Goal: Navigation & Orientation: Understand site structure

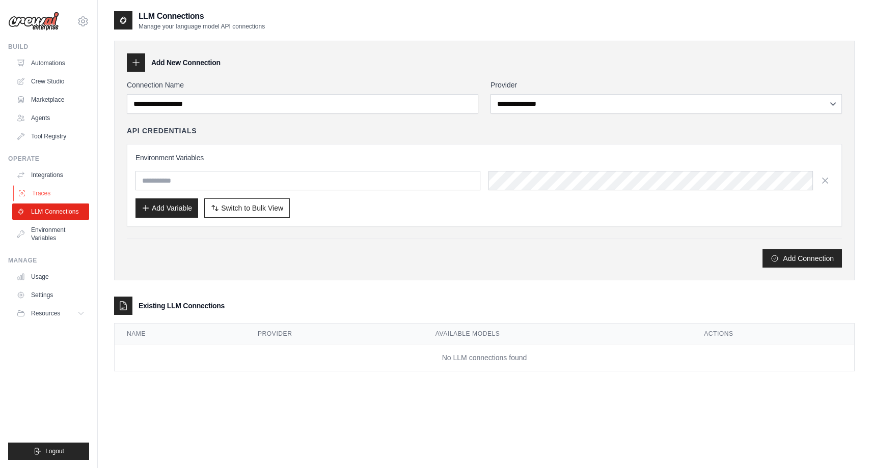
click at [43, 189] on link "Traces" at bounding box center [51, 193] width 77 height 16
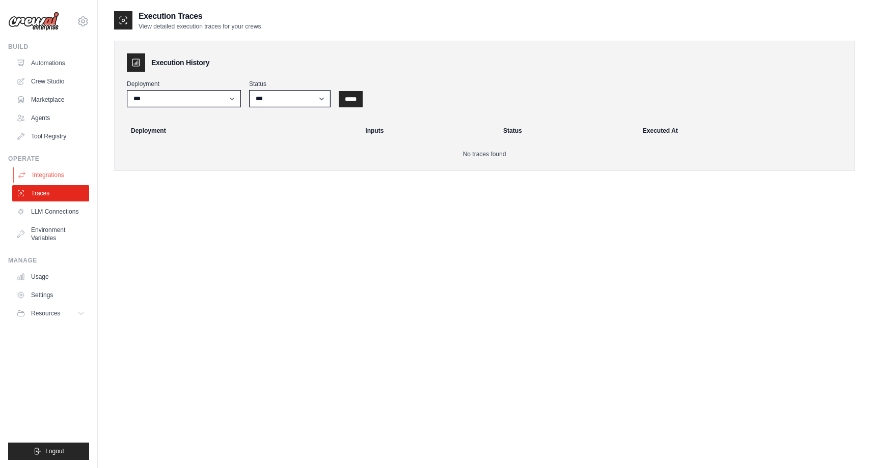
click at [45, 174] on link "Integrations" at bounding box center [51, 175] width 77 height 16
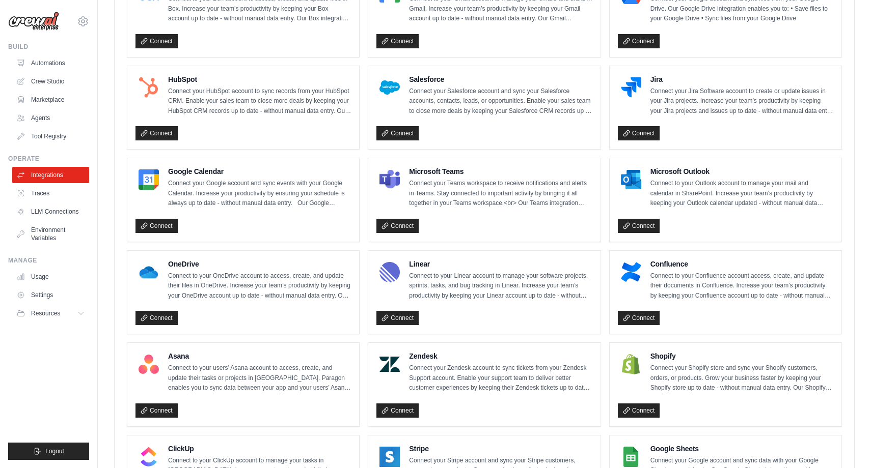
scroll to position [332, 0]
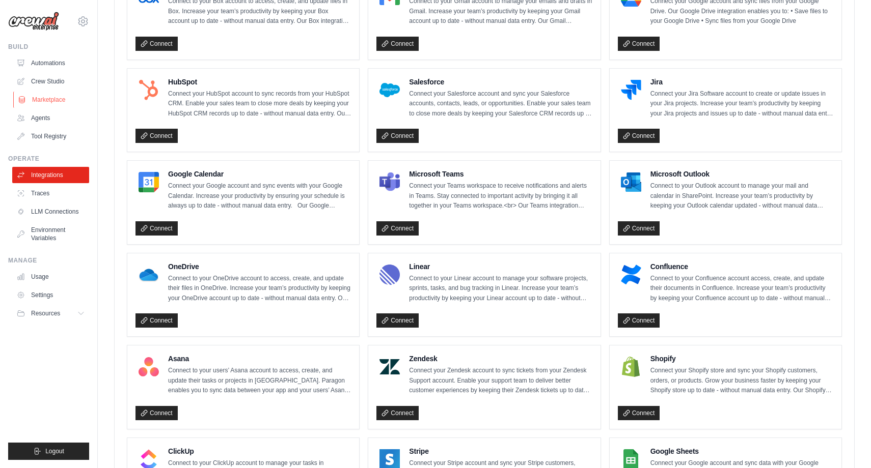
click at [49, 99] on link "Marketplace" at bounding box center [51, 100] width 77 height 16
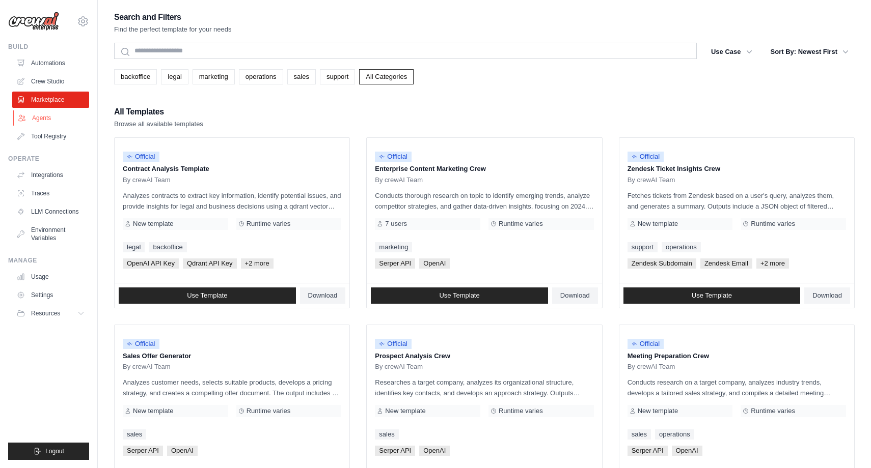
click at [44, 118] on link "Agents" at bounding box center [51, 118] width 77 height 16
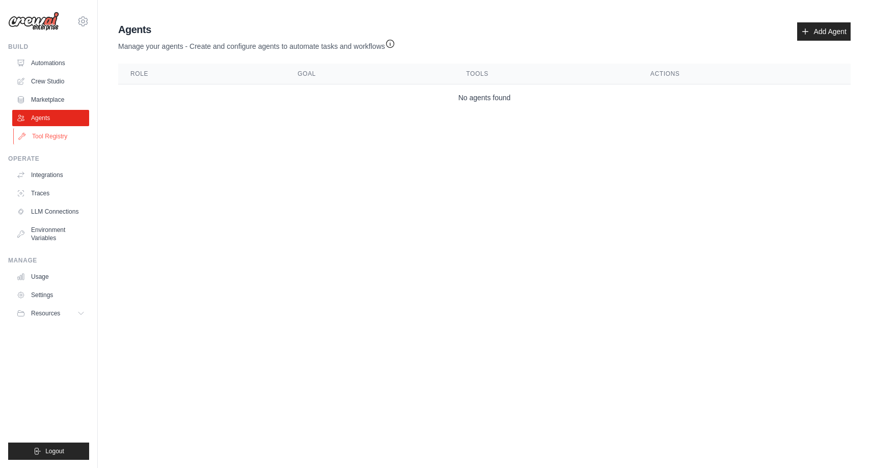
click at [45, 135] on link "Tool Registry" at bounding box center [51, 136] width 77 height 16
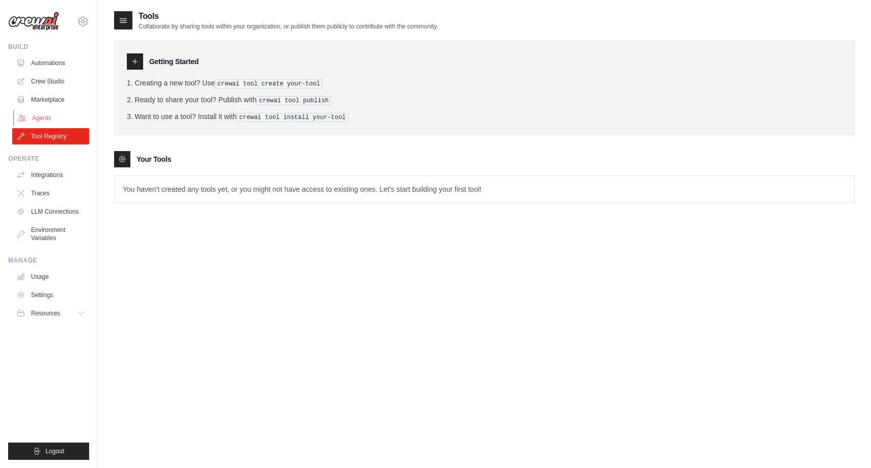
click at [51, 116] on link "Agents" at bounding box center [51, 118] width 77 height 16
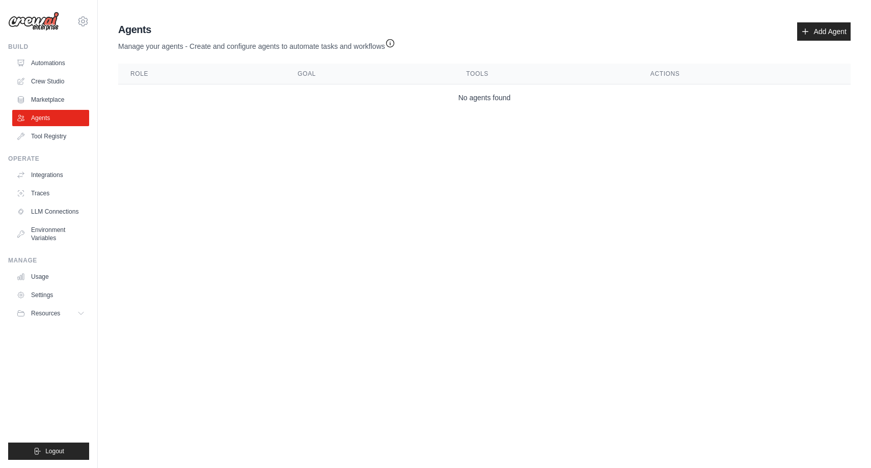
click at [392, 44] on icon "button" at bounding box center [390, 43] width 10 height 10
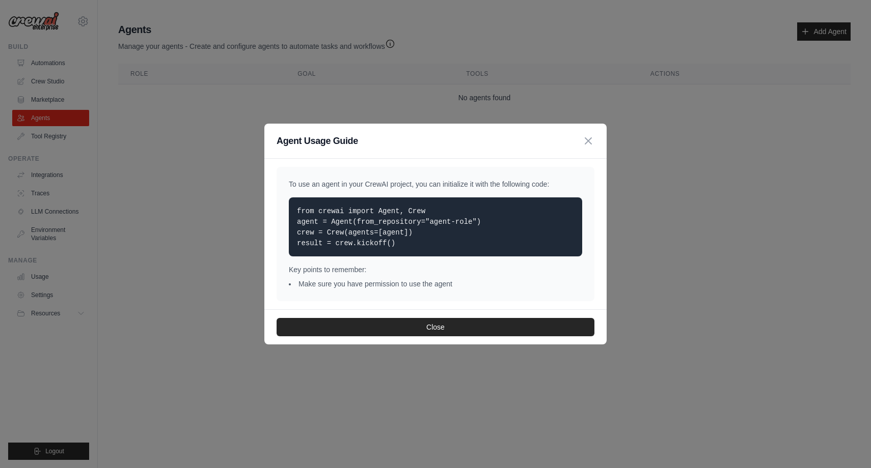
drag, startPoint x: 588, startPoint y: 144, endPoint x: 447, endPoint y: 142, distance: 141.0
click at [588, 144] on icon "button" at bounding box center [588, 141] width 12 height 12
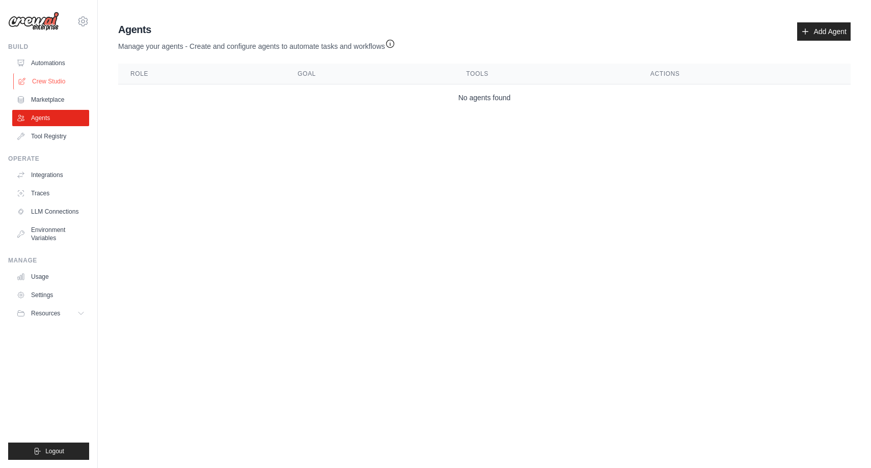
drag, startPoint x: 59, startPoint y: 61, endPoint x: 75, endPoint y: 77, distance: 23.4
click at [59, 61] on link "Automations" at bounding box center [50, 63] width 77 height 16
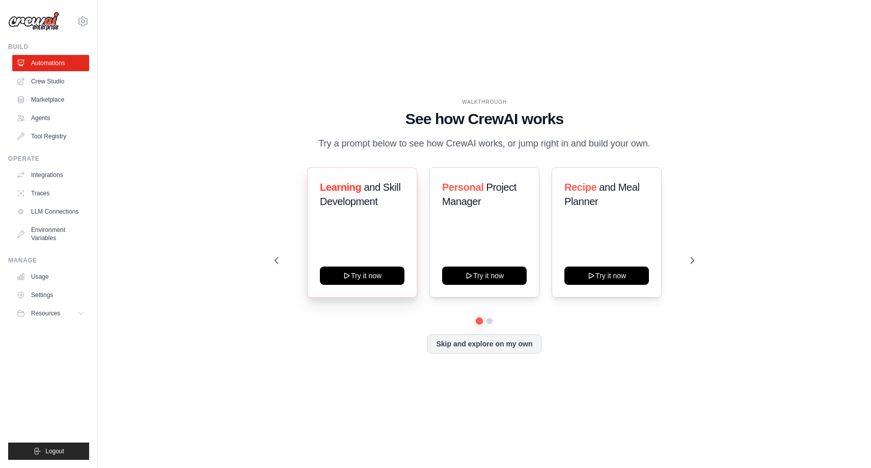
drag, startPoint x: 359, startPoint y: 185, endPoint x: 345, endPoint y: 185, distance: 14.3
click at [356, 185] on span "Learning" at bounding box center [340, 187] width 41 height 11
click at [488, 323] on button at bounding box center [489, 321] width 8 height 8
click at [96, 21] on div "[EMAIL_ADDRESS][DOMAIN_NAME] Settings Build Automations Crew Studio Marketplace" at bounding box center [49, 234] width 98 height 468
click at [79, 21] on icon at bounding box center [83, 21] width 12 height 12
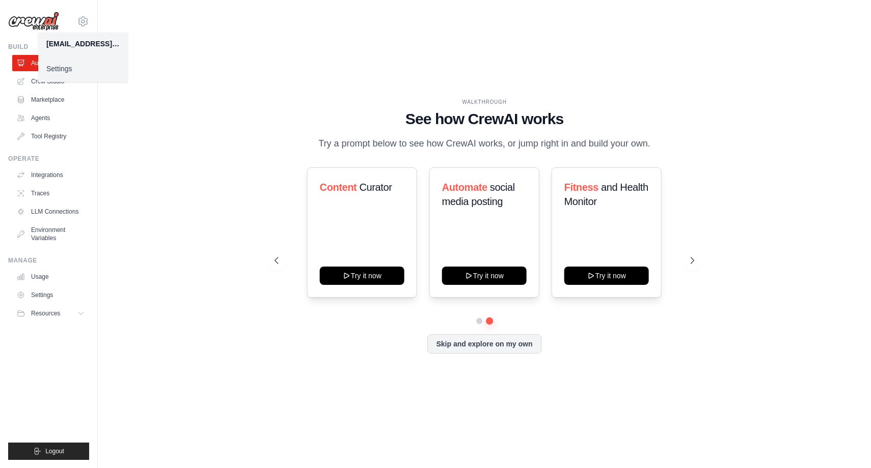
drag, startPoint x: 173, startPoint y: 27, endPoint x: 441, endPoint y: 25, distance: 267.8
click at [176, 27] on div "WALKTHROUGH See how [PERSON_NAME] works Try a prompt below to see how [PERSON_N…" at bounding box center [484, 234] width 740 height 448
